Goal: Transaction & Acquisition: Purchase product/service

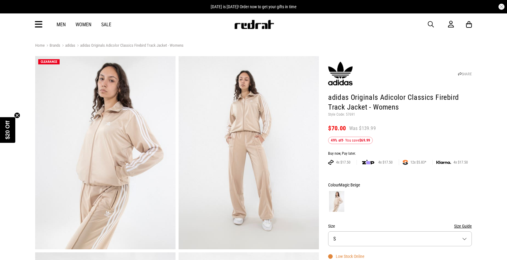
click at [72, 46] on link "adidas" at bounding box center [67, 46] width 15 height 6
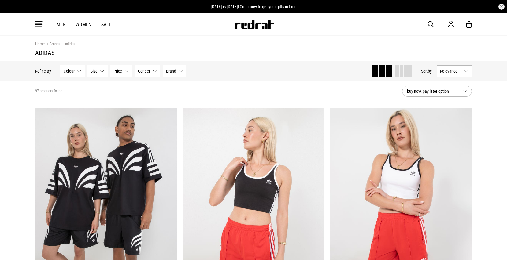
click at [147, 70] on span "Gender" at bounding box center [144, 71] width 12 height 5
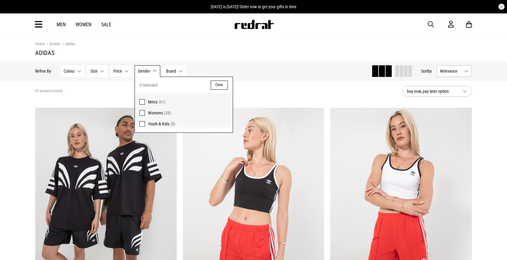
click at [150, 102] on span "Mens" at bounding box center [152, 102] width 9 height 5
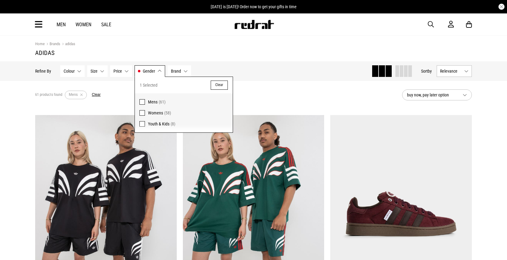
click at [285, 90] on div "61 products found Active Filters Mens Clear" at bounding box center [216, 95] width 362 height 18
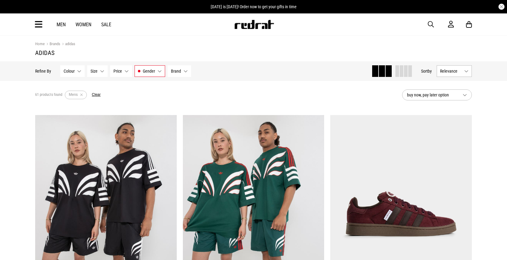
click at [425, 95] on span "buy now, pay later option" at bounding box center [432, 94] width 51 height 7
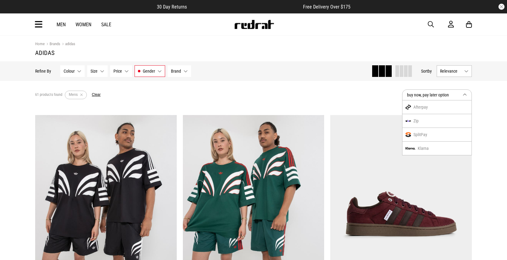
click at [347, 100] on div "61 products found Active Filters Mens Clear" at bounding box center [216, 95] width 362 height 18
click at [458, 69] on span "Relevance" at bounding box center [451, 71] width 22 height 5
click at [454, 106] on li "Price (Lowest)" at bounding box center [454, 104] width 35 height 11
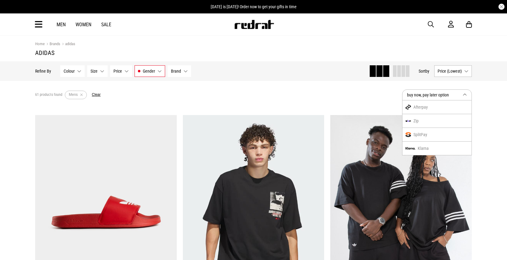
click at [439, 121] on div "Zip" at bounding box center [436, 121] width 69 height 14
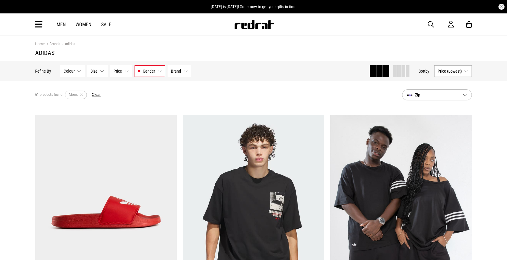
click at [427, 96] on span "Zip" at bounding box center [432, 94] width 51 height 7
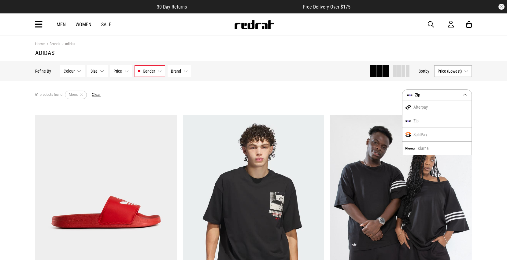
click at [438, 90] on button "Zip" at bounding box center [437, 95] width 70 height 11
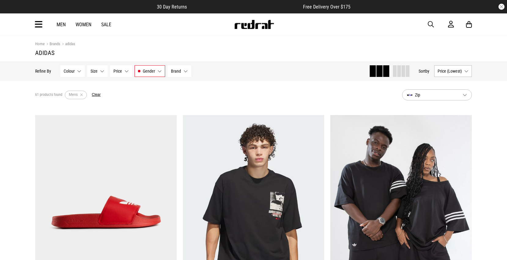
click at [91, 71] on span "Size" at bounding box center [93, 71] width 7 height 5
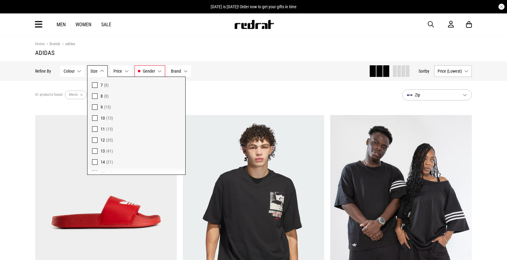
scroll to position [90, 0]
click at [223, 89] on div "61 products found Active Filters Mens Clear" at bounding box center [216, 95] width 362 height 18
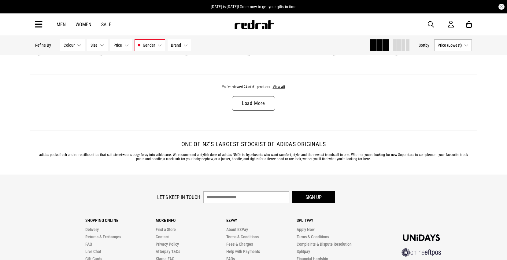
scroll to position [2079, 0]
